Goal: Task Accomplishment & Management: Manage account settings

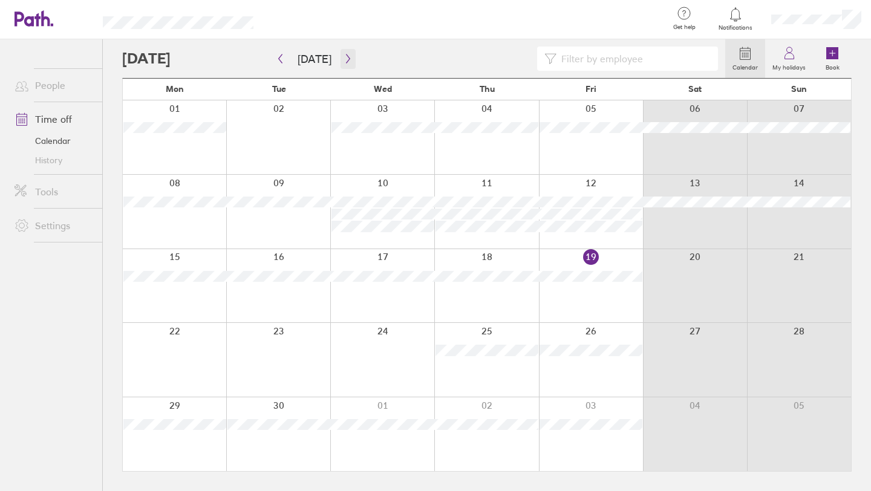
click at [349, 56] on button "button" at bounding box center [347, 59] width 15 height 20
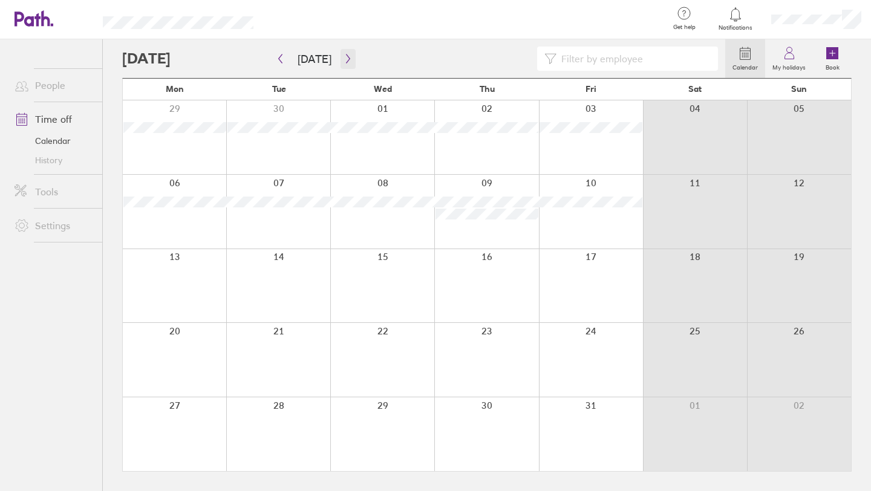
click at [347, 59] on icon "button" at bounding box center [348, 59] width 9 height 10
click at [344, 63] on icon "button" at bounding box center [348, 59] width 9 height 10
